Goal: Information Seeking & Learning: Learn about a topic

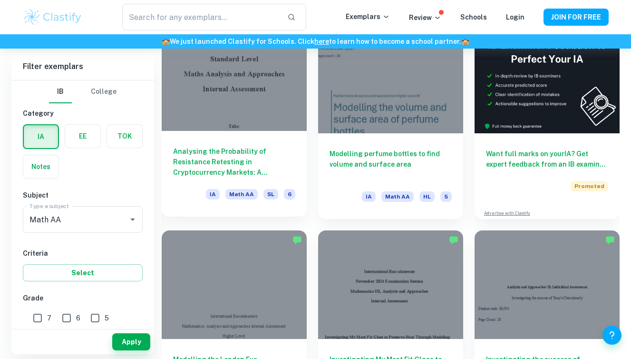
scroll to position [303, 0]
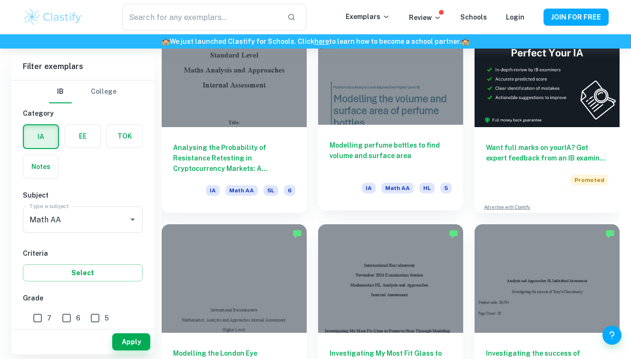
click at [372, 85] on div at bounding box center [390, 70] width 145 height 109
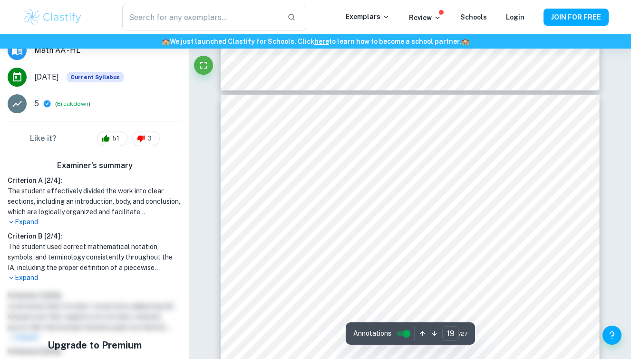
scroll to position [264, 0]
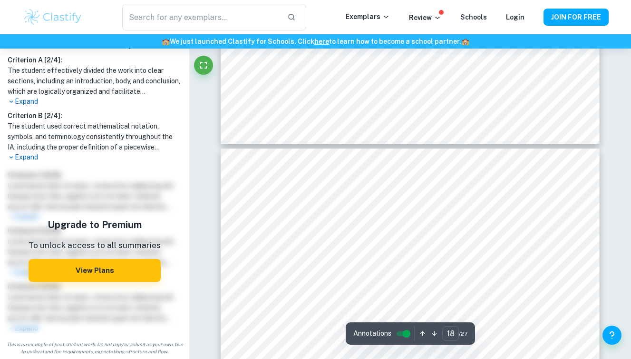
type input "17"
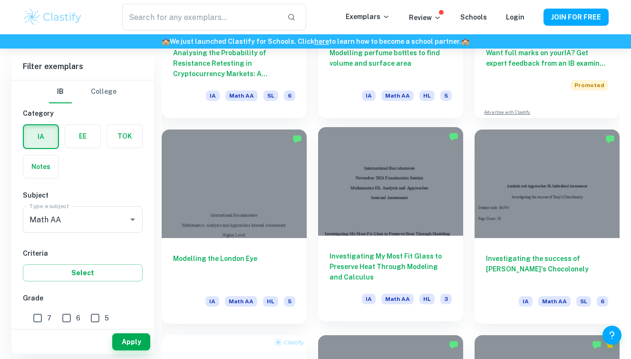
scroll to position [416, 0]
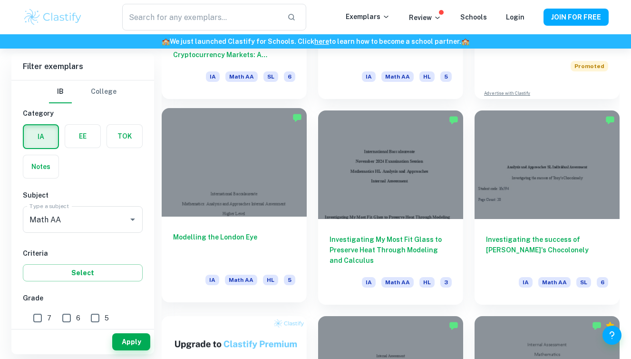
click at [258, 189] on div at bounding box center [234, 162] width 145 height 109
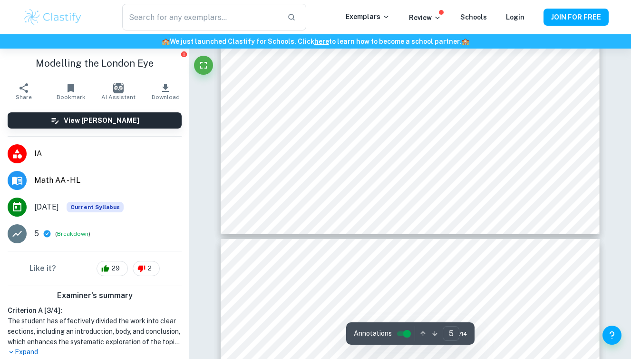
scroll to position [2644, 0]
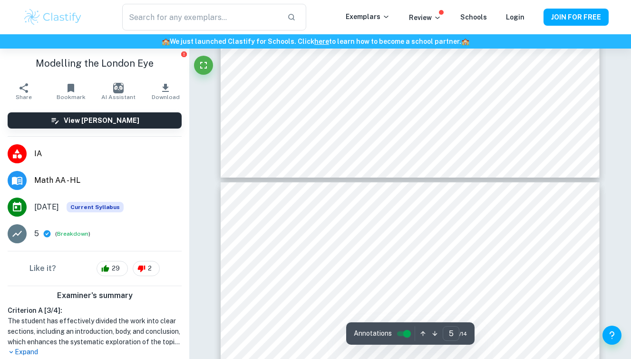
type input "6"
